Goal: Transaction & Acquisition: Purchase product/service

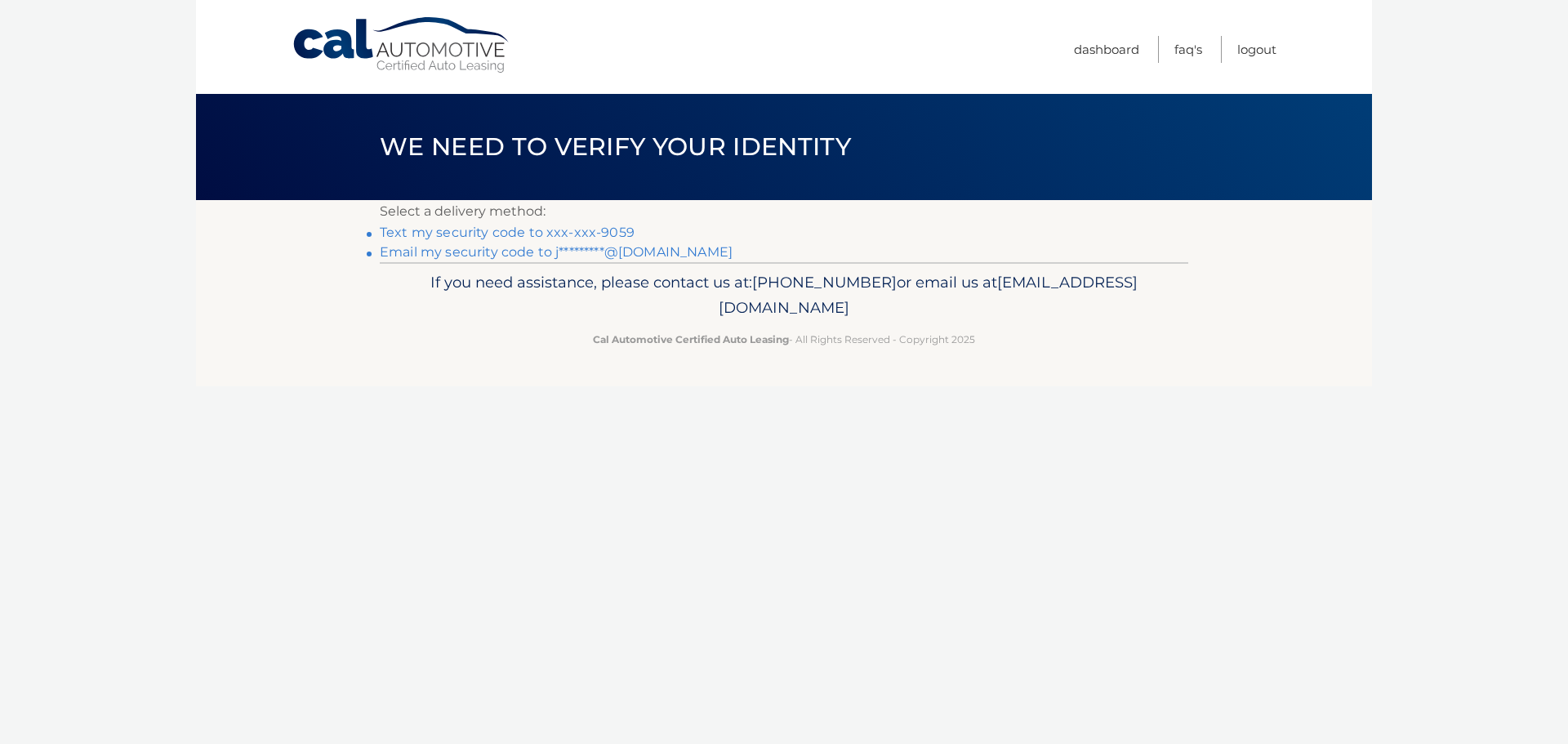
click at [465, 258] on link "Email my security code to j*********@[DOMAIN_NAME]" at bounding box center [556, 251] width 353 height 15
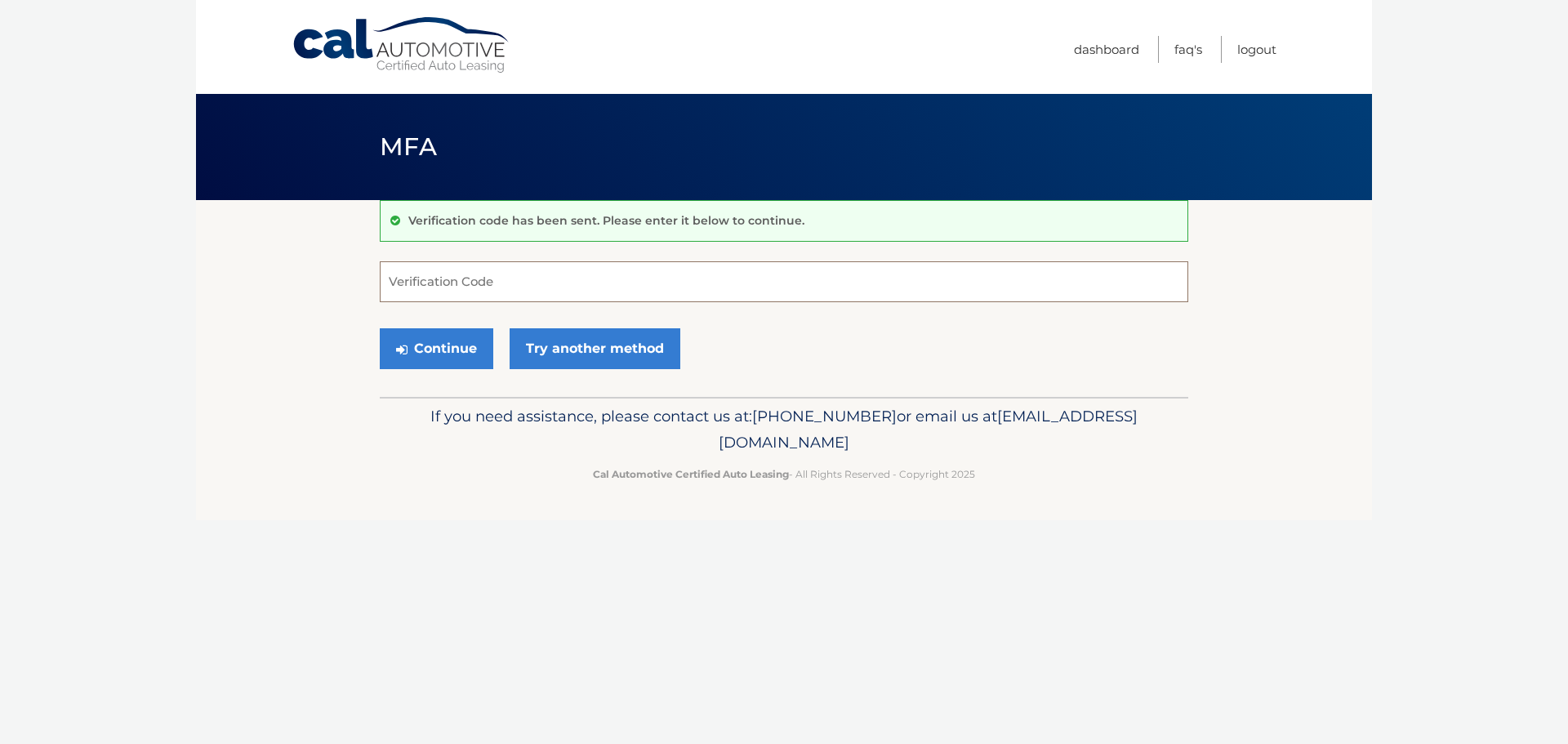
click at [575, 274] on input "Verification Code" at bounding box center [784, 282] width 809 height 41
type input "467537"
click at [461, 347] on button "Continue" at bounding box center [437, 348] width 114 height 41
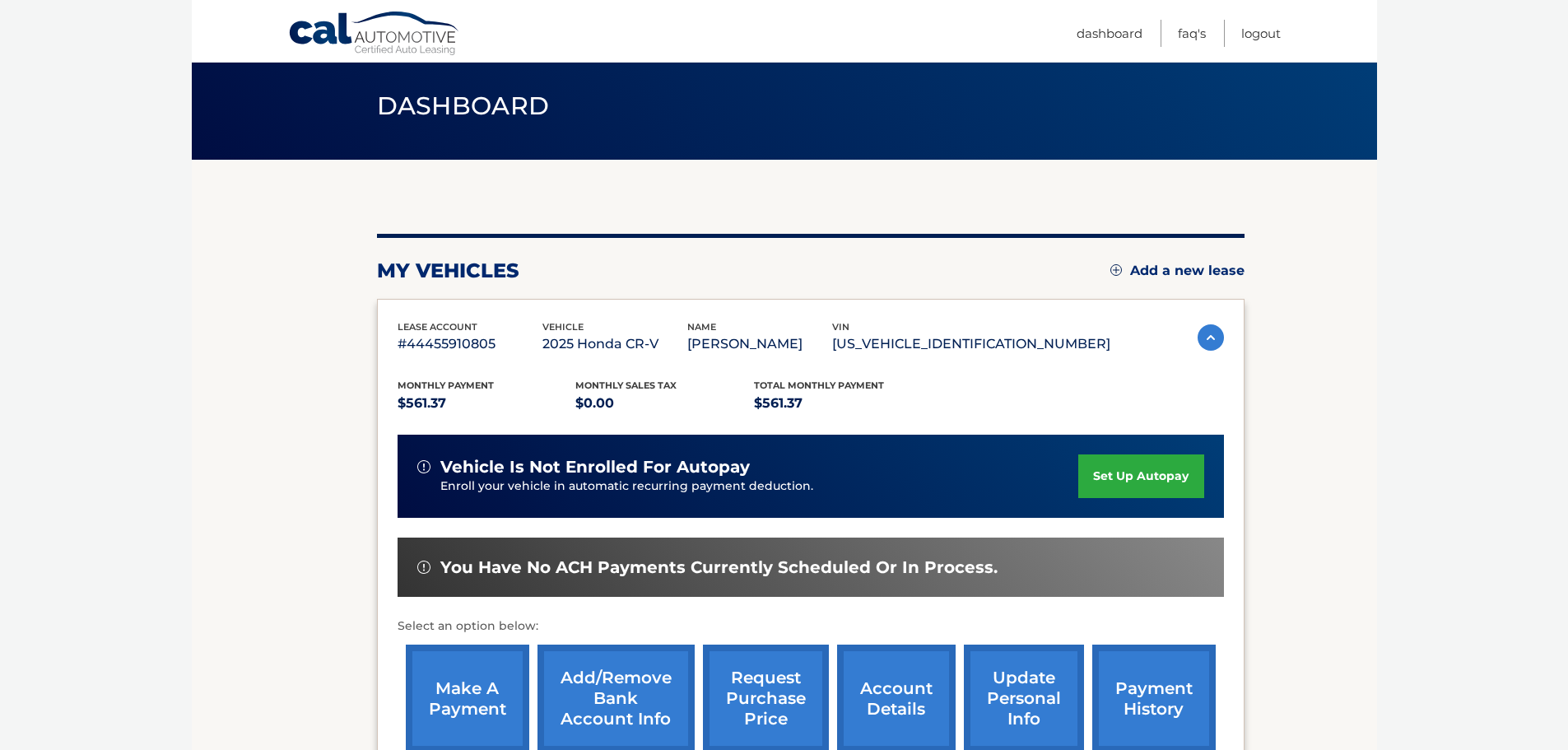
scroll to position [164, 0]
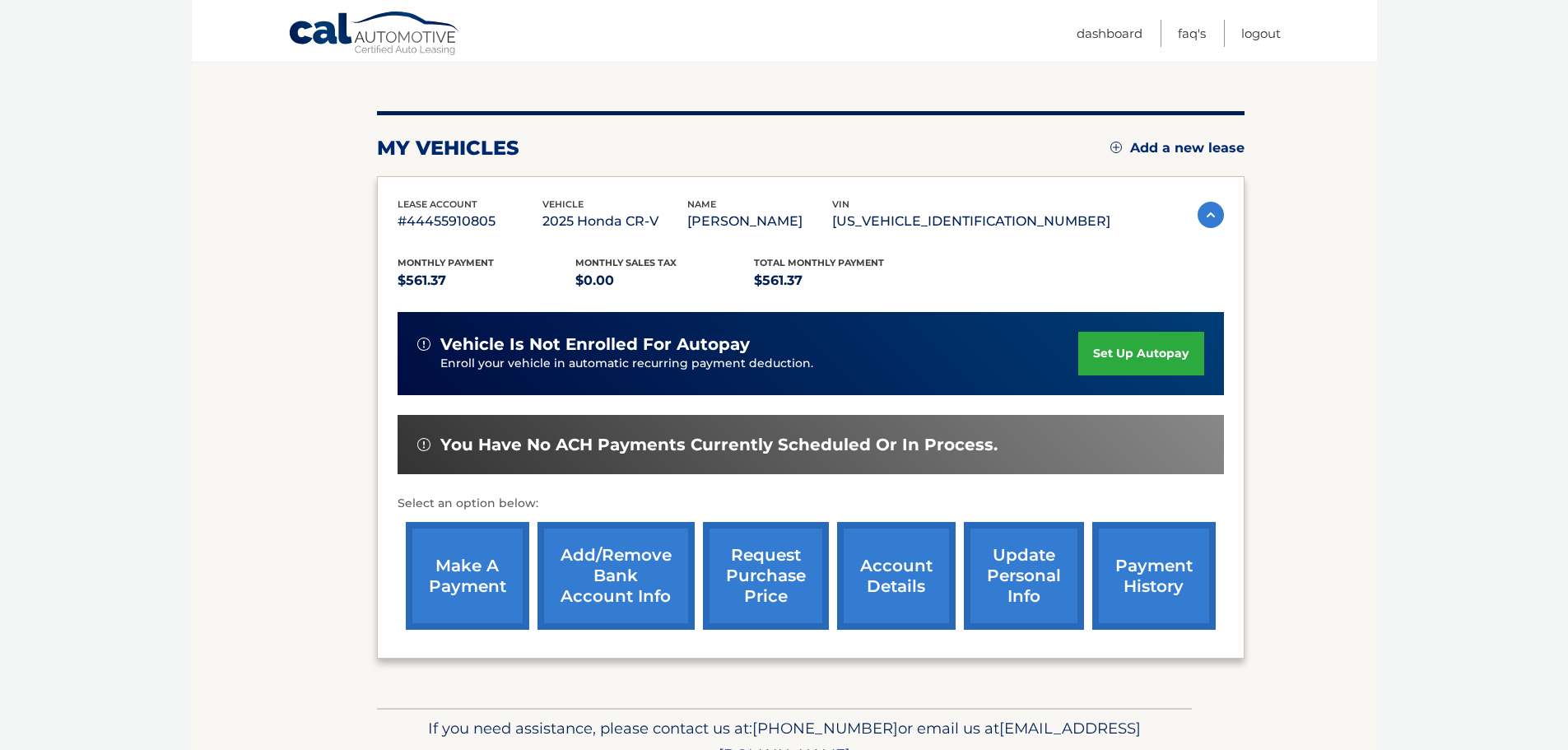
click at [447, 581] on link "make a payment" at bounding box center [468, 575] width 123 height 108
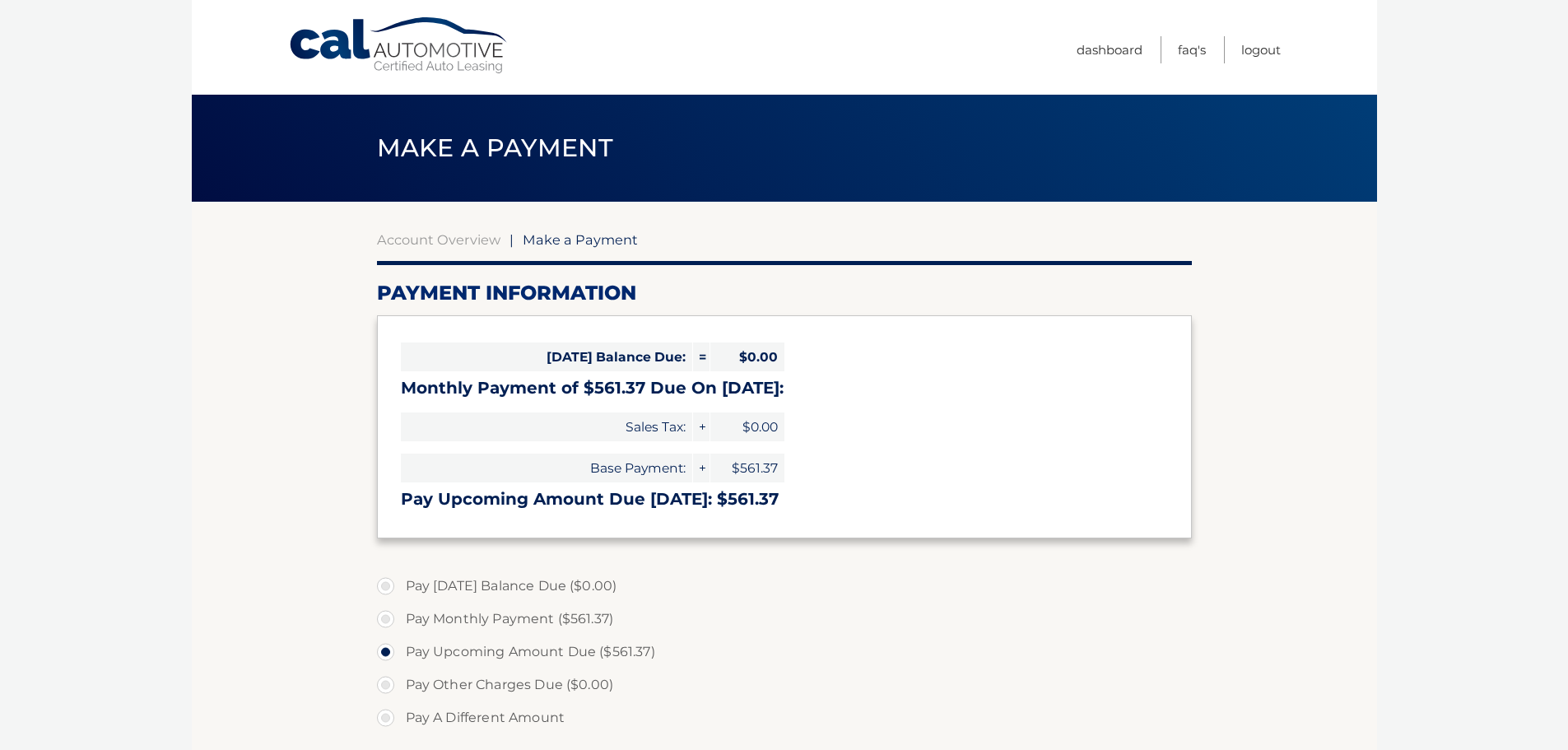
select select "NzA2NTZhODYtZTRlZi00OTI5LWE5MjktZGFmZWM5YTE2MTM1"
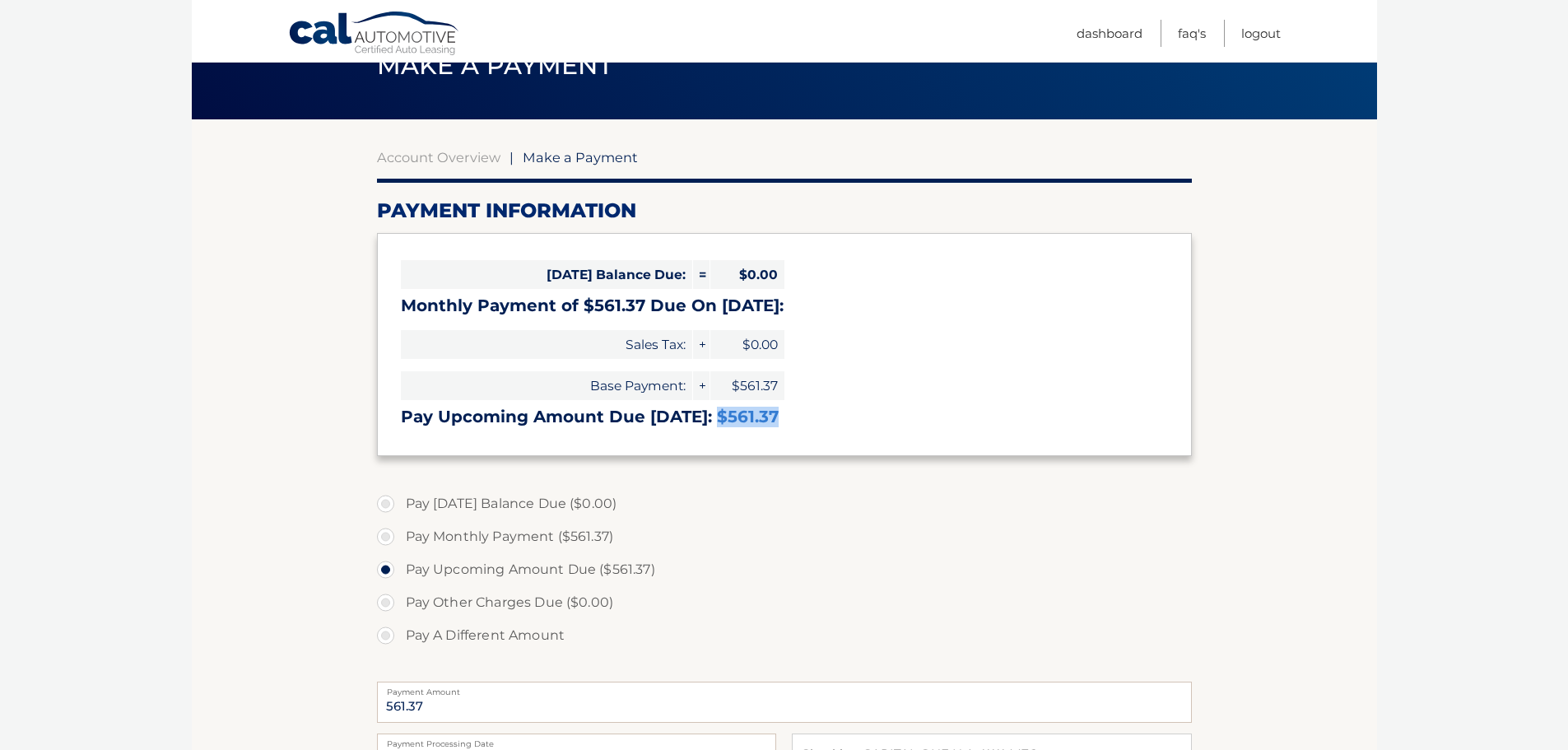
drag, startPoint x: 711, startPoint y: 416, endPoint x: 787, endPoint y: 418, distance: 76.0
click at [787, 418] on h3 "Pay Upcoming Amount Due Sep 12: $561.37" at bounding box center [784, 417] width 767 height 21
click at [289, 394] on section "Account Overview | Make a Payment Payment Information Today's Balance Due: = $0…" at bounding box center [784, 544] width 1185 height 849
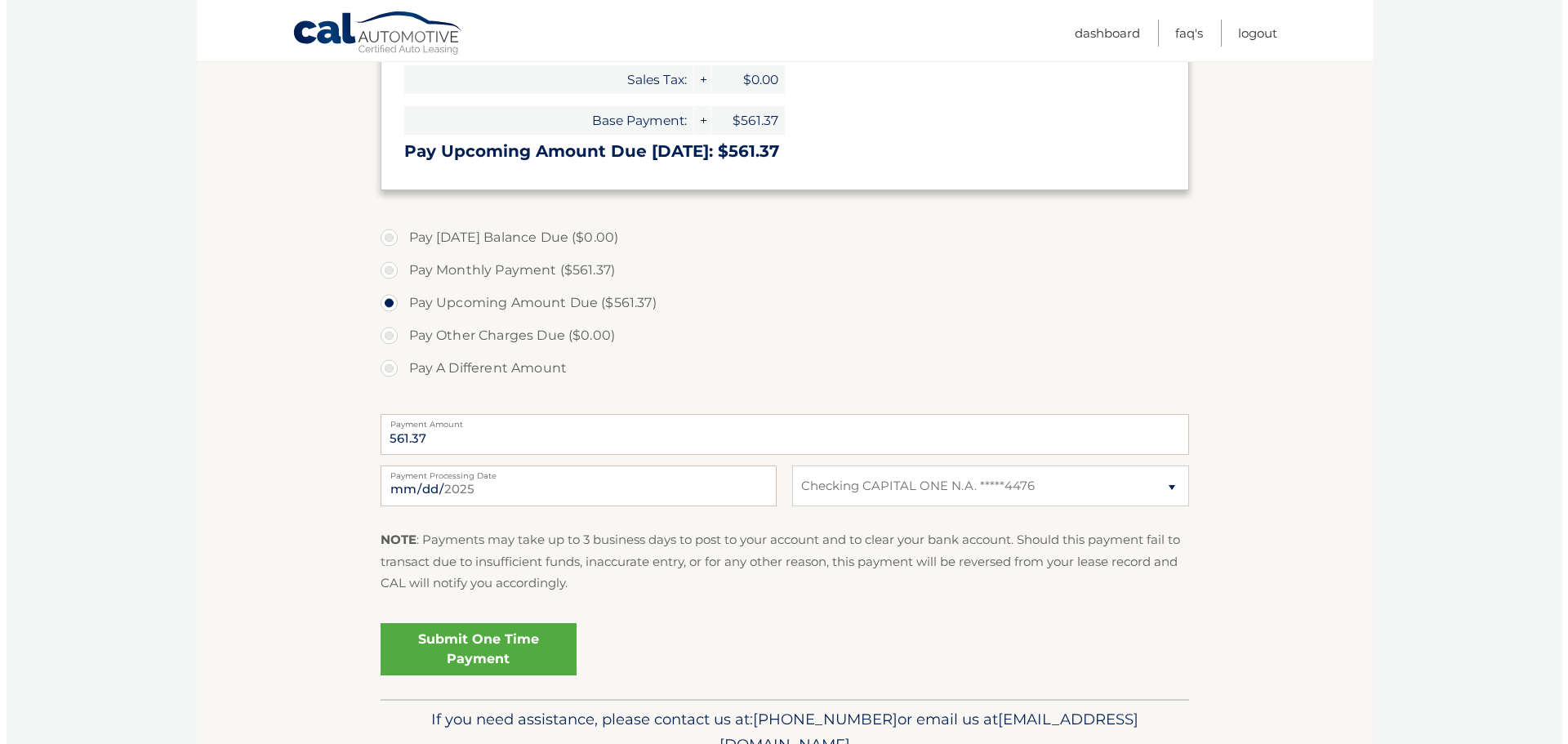
scroll to position [423, 0]
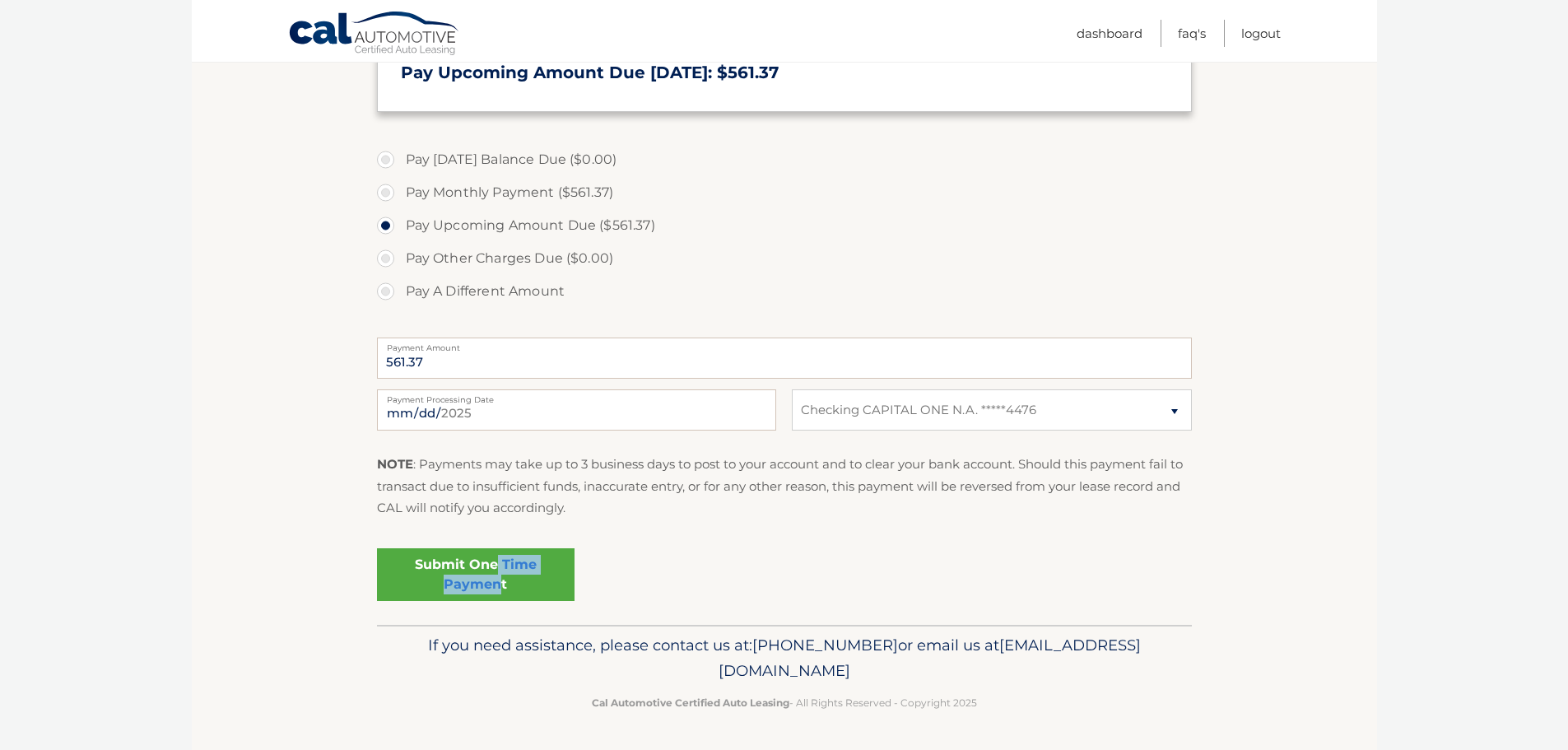
click at [499, 575] on link "Submit One Time Payment" at bounding box center [475, 574] width 198 height 53
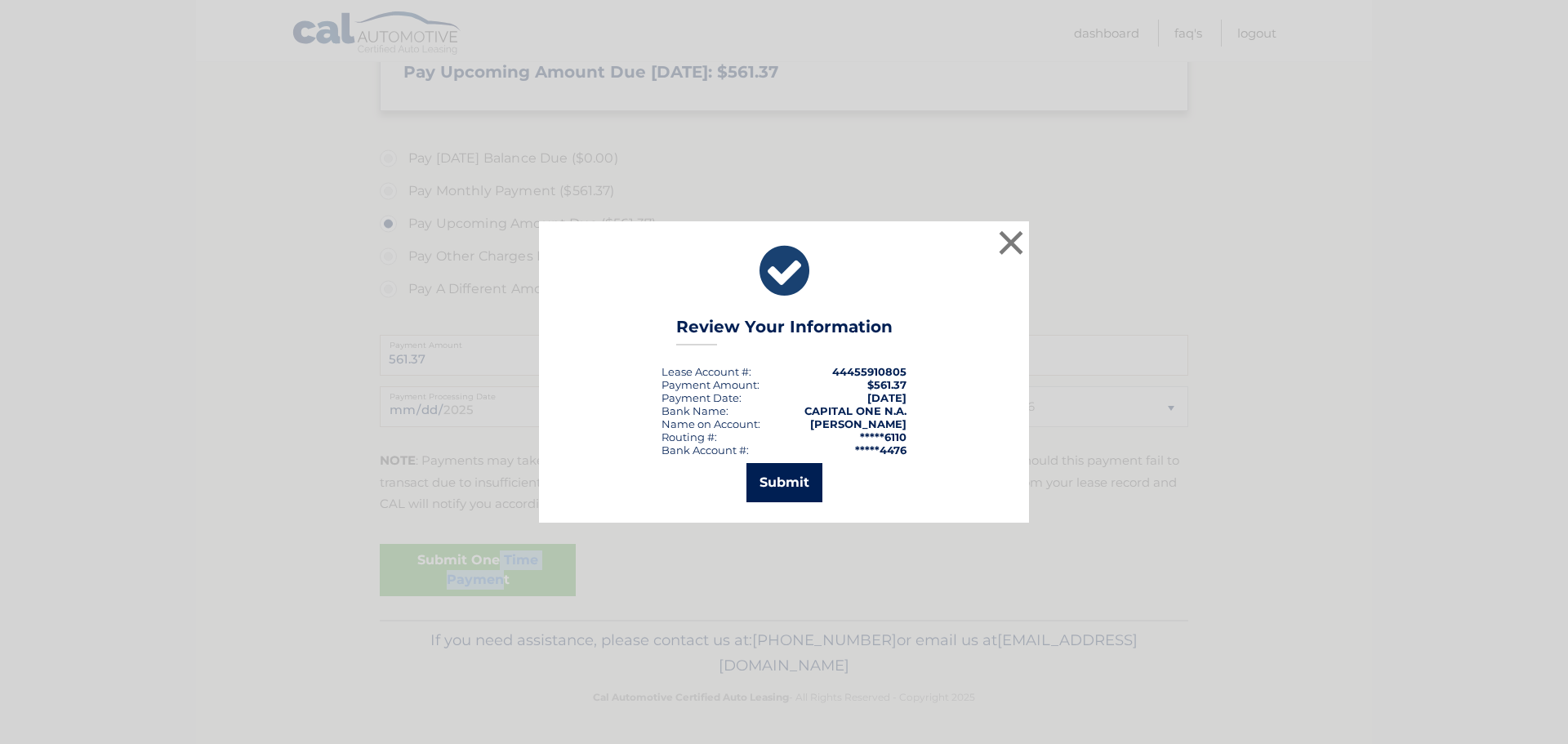
click at [787, 487] on button "Submit" at bounding box center [784, 482] width 76 height 39
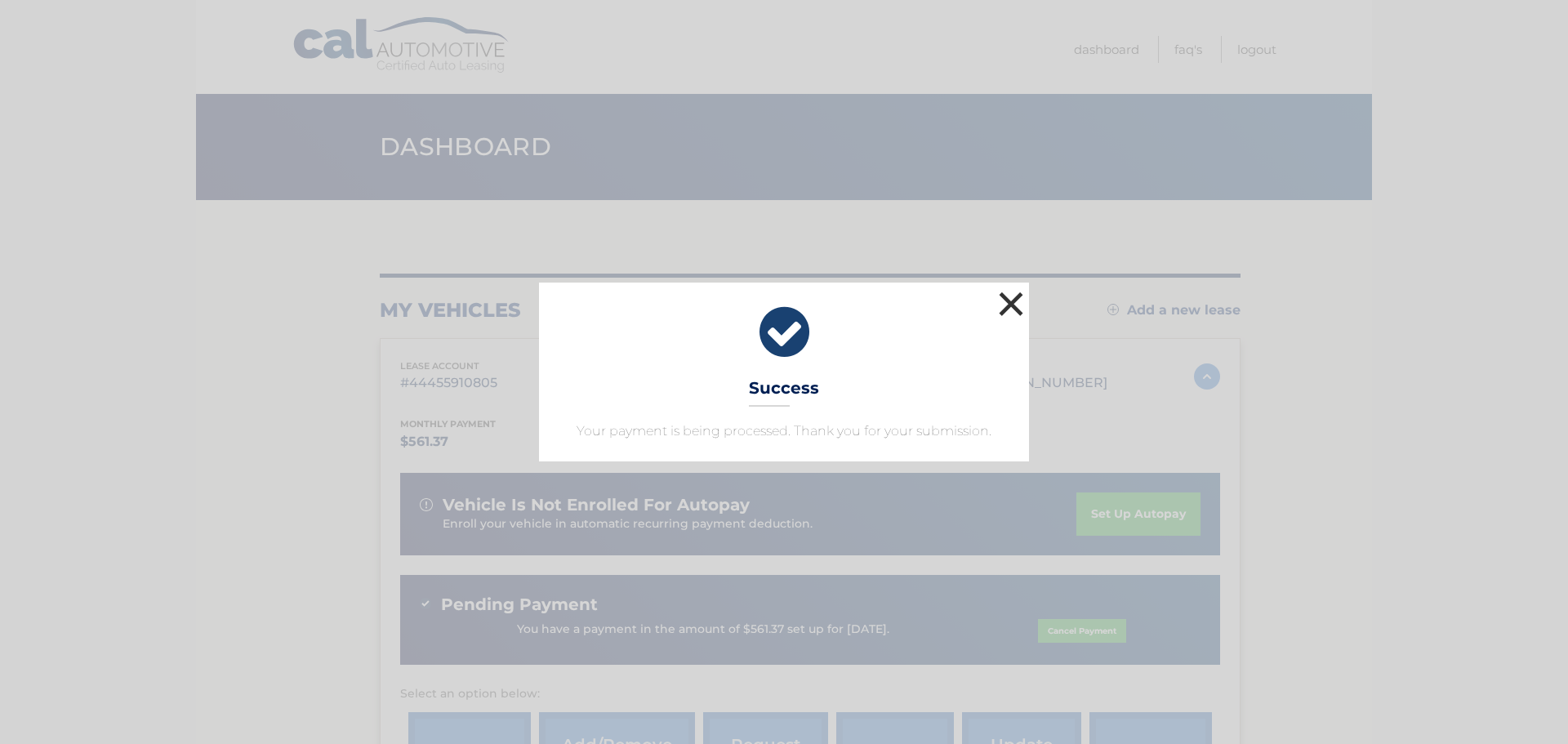
click at [1012, 311] on button "×" at bounding box center [1011, 303] width 32 height 32
